Goal: Task Accomplishment & Management: Manage account settings

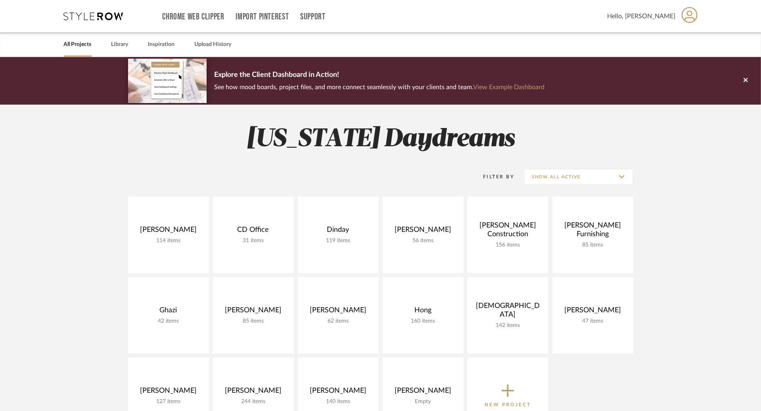
click at [509, 384] on icon at bounding box center [508, 391] width 13 height 17
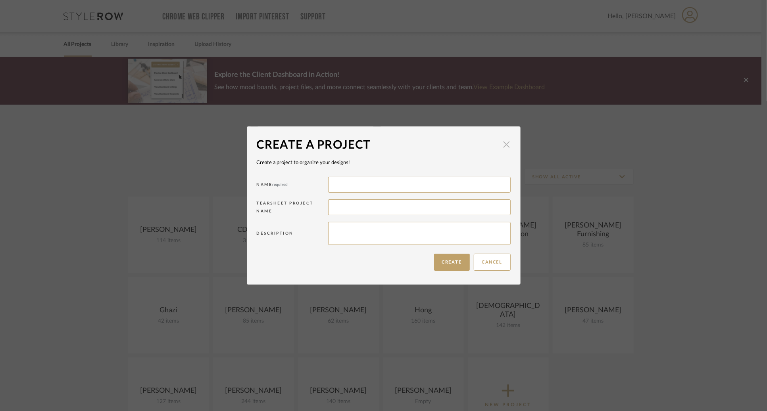
click at [505, 143] on span "button" at bounding box center [507, 144] width 16 height 16
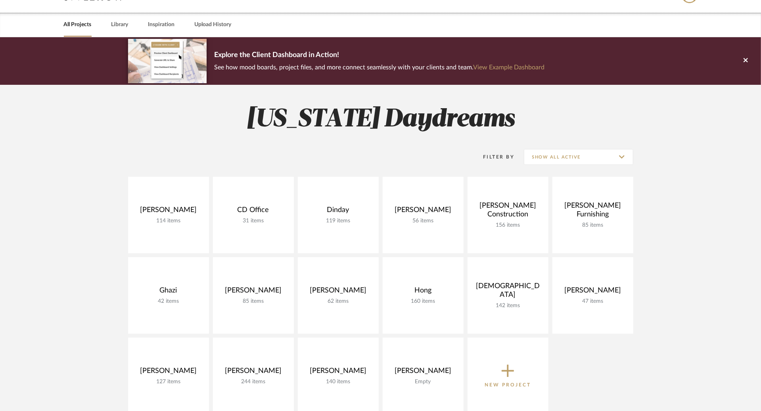
scroll to position [23, 0]
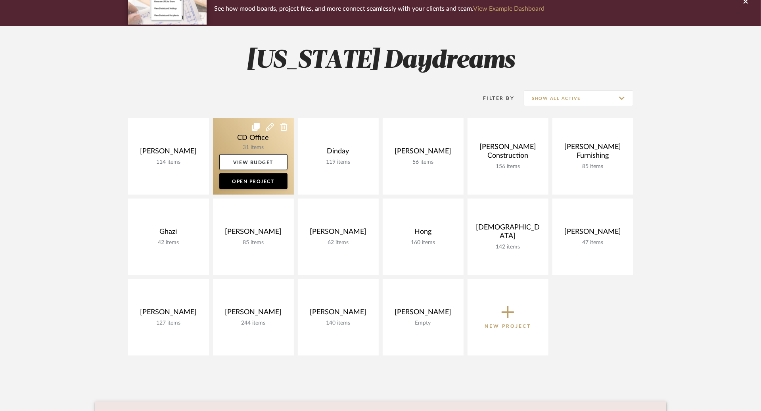
scroll to position [98, 0]
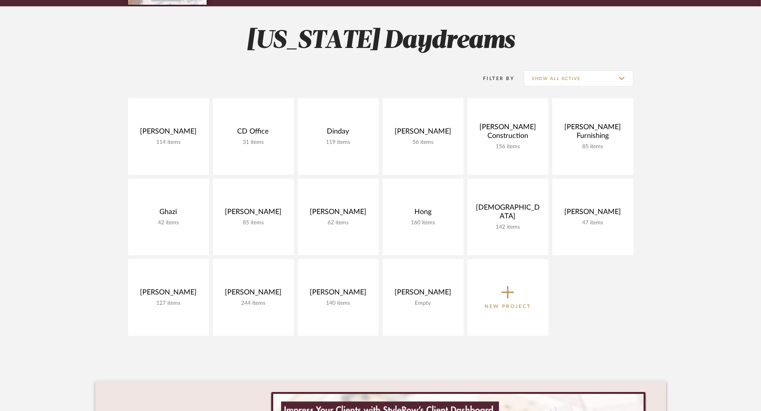
click at [512, 298] on icon at bounding box center [508, 292] width 13 height 17
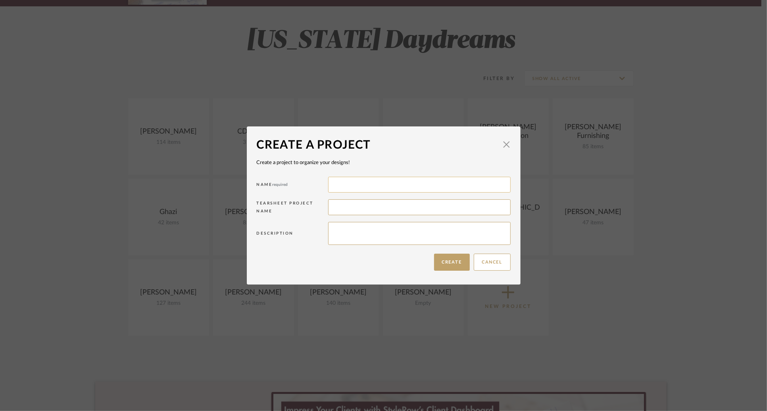
click at [369, 190] on input at bounding box center [419, 185] width 183 height 16
type input "Dinday Furnishing"
click at [451, 264] on button "Create" at bounding box center [452, 262] width 36 height 17
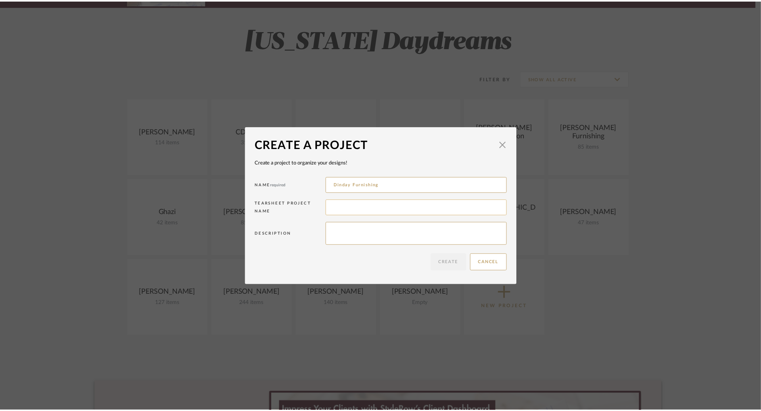
scroll to position [98, 0]
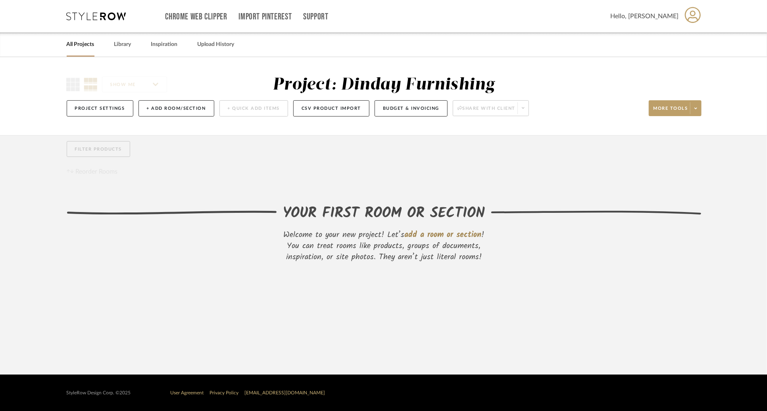
click at [324, 174] on div "Filter Products Reorder Rooms" at bounding box center [384, 159] width 635 height 36
click at [453, 234] on span "add a room or section" at bounding box center [443, 235] width 77 height 13
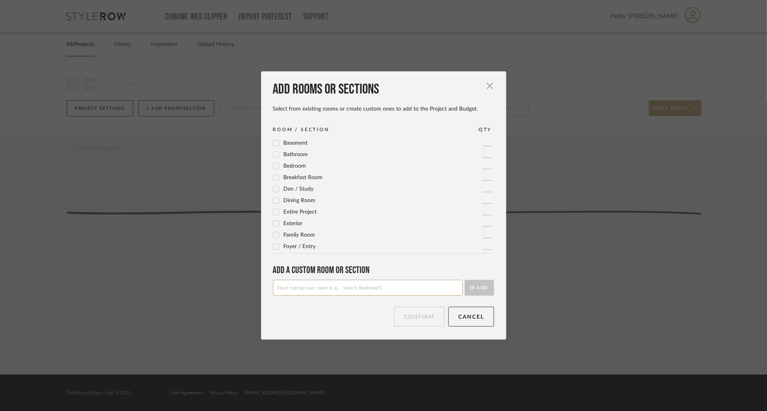
click at [344, 287] on input at bounding box center [368, 288] width 190 height 16
type input "[PERSON_NAME] Bedroom"
click at [475, 288] on button "Add" at bounding box center [479, 288] width 29 height 16
click at [417, 295] on input at bounding box center [368, 288] width 190 height 16
type input "[PERSON_NAME] Bedroom 2"
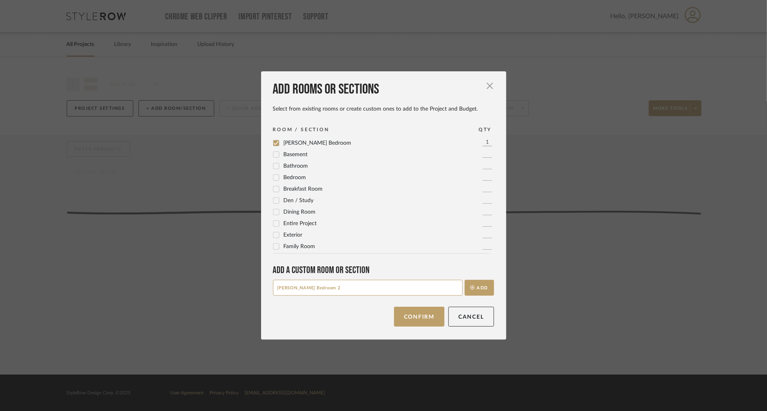
click at [465, 280] on button "Add" at bounding box center [479, 288] width 29 height 16
click at [405, 288] on input at bounding box center [368, 288] width 190 height 16
click at [382, 279] on div "Add a Custom room or Section Add" at bounding box center [383, 280] width 221 height 31
click at [382, 289] on input at bounding box center [368, 288] width 190 height 16
type input "[PERSON_NAME]'s Bedroom"
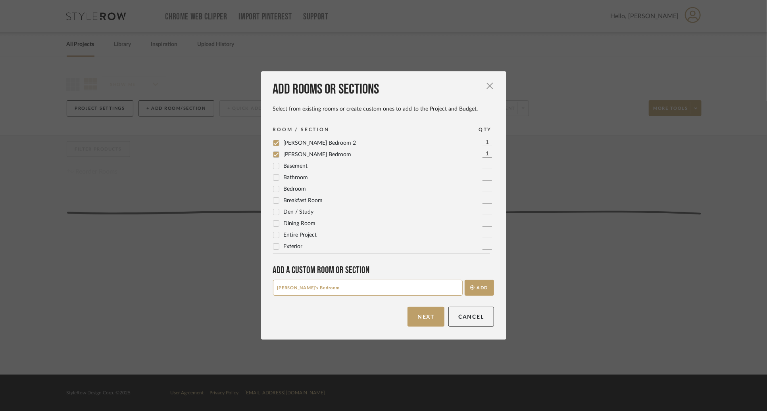
click at [465, 280] on button "Add" at bounding box center [479, 288] width 29 height 16
type input "[PERSON_NAME]'s Bedroom 2"
click at [465, 280] on button "Add" at bounding box center [479, 288] width 29 height 16
click at [326, 285] on input at bounding box center [368, 288] width 190 height 16
type input "[PERSON_NAME] Bedroom"
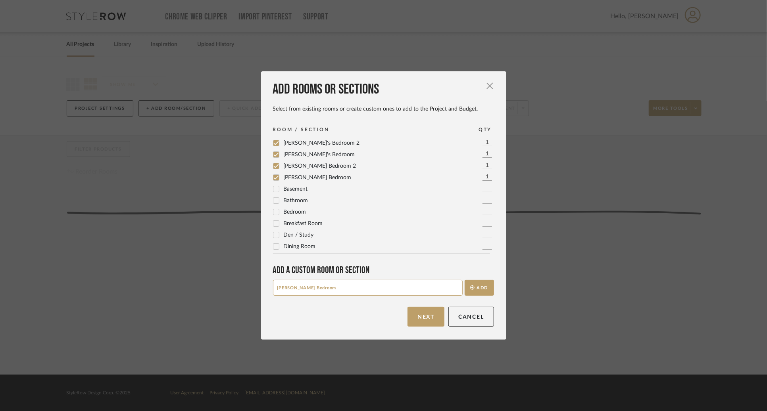
click at [465, 280] on button "Add" at bounding box center [479, 288] width 29 height 16
type input "Haileys Bedroom 2"
click at [465, 280] on button "Add" at bounding box center [479, 288] width 29 height 16
click at [429, 323] on button "Next" at bounding box center [425, 317] width 37 height 20
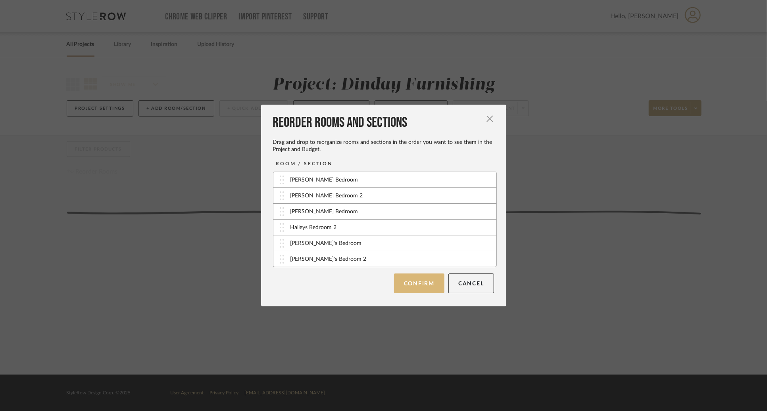
click at [417, 285] on button "Confirm" at bounding box center [419, 284] width 50 height 20
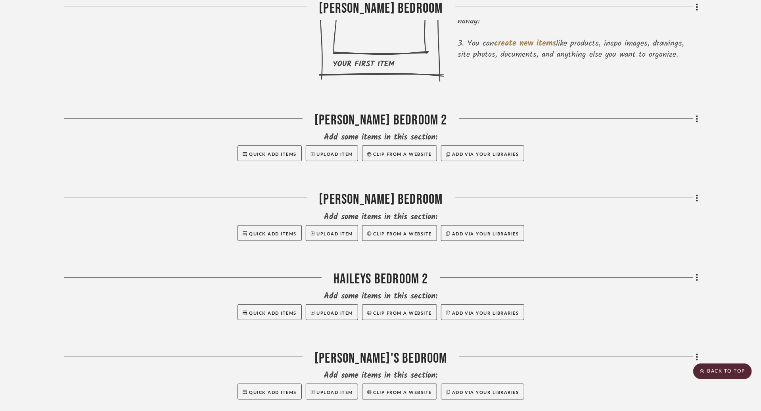
scroll to position [92, 0]
